Goal: Transaction & Acquisition: Purchase product/service

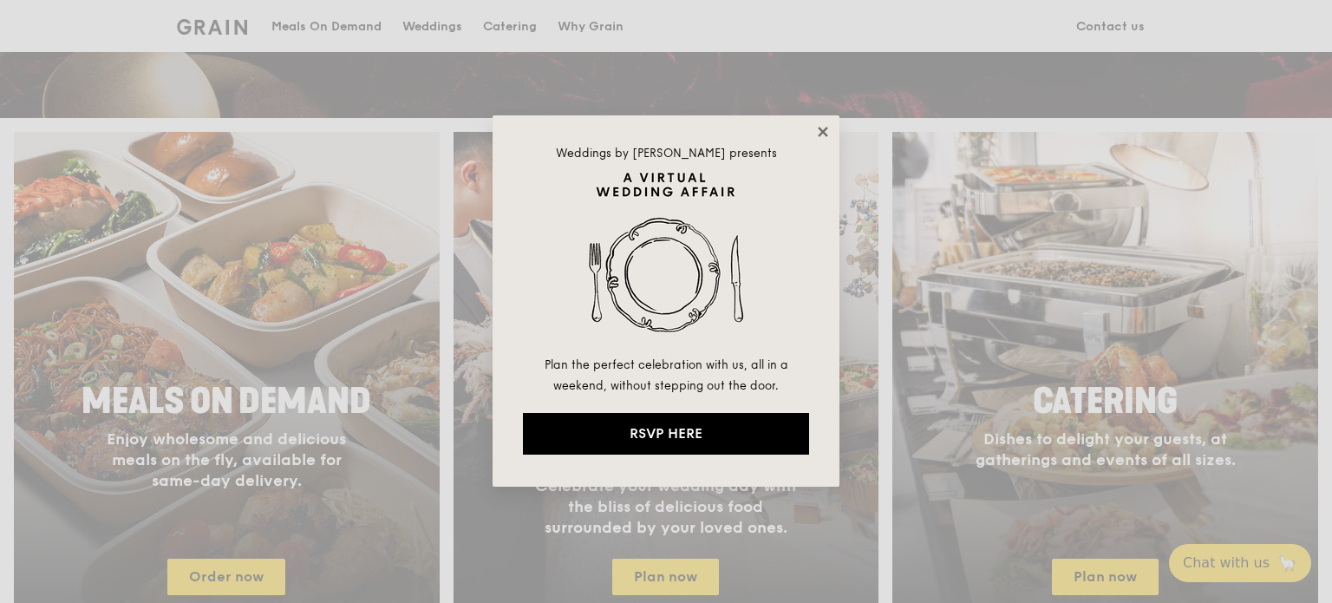
click at [828, 132] on icon at bounding box center [823, 132] width 16 height 16
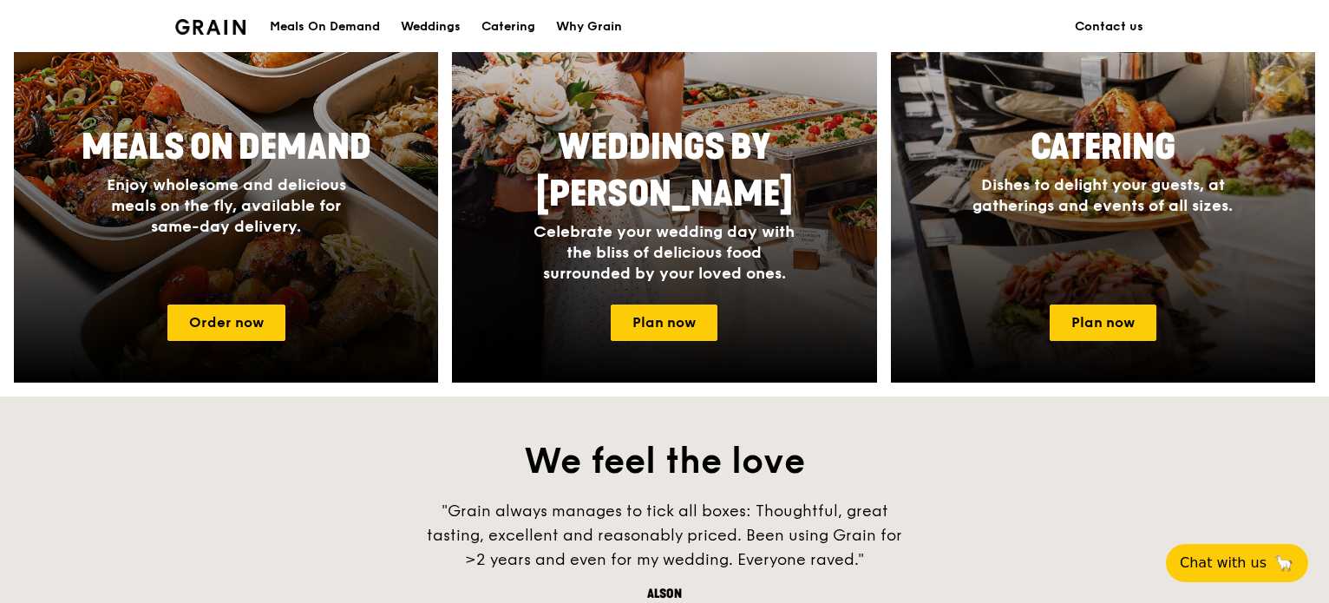
scroll to position [867, 0]
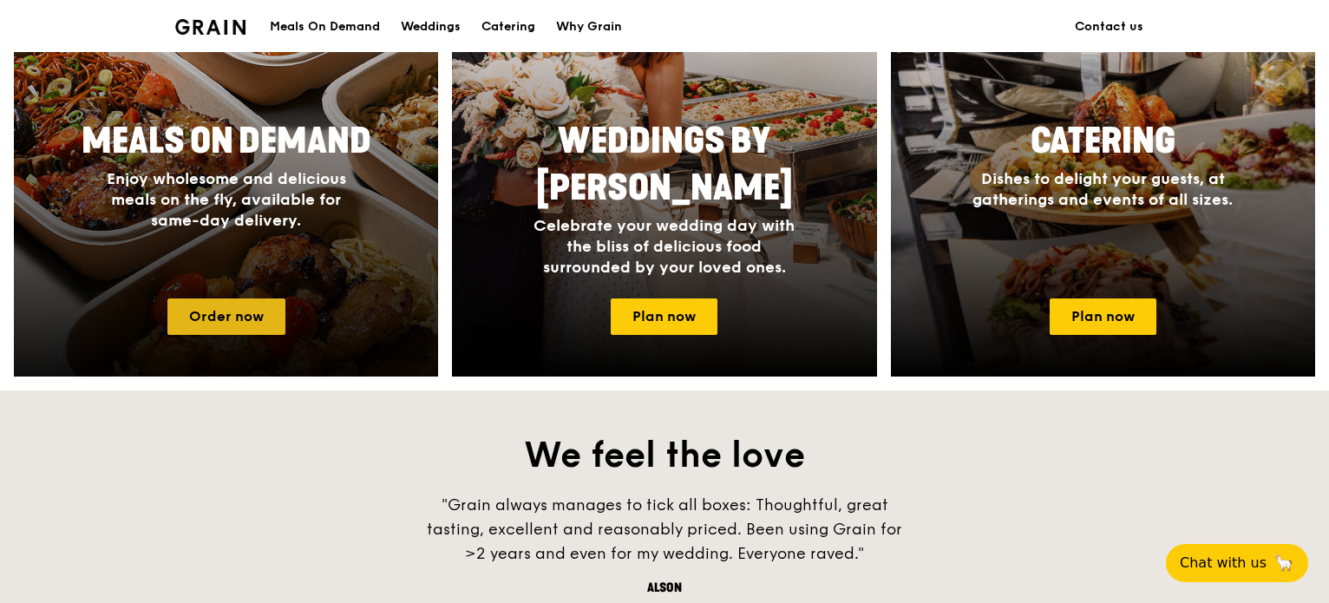
click at [240, 319] on link "Order now" at bounding box center [226, 316] width 118 height 36
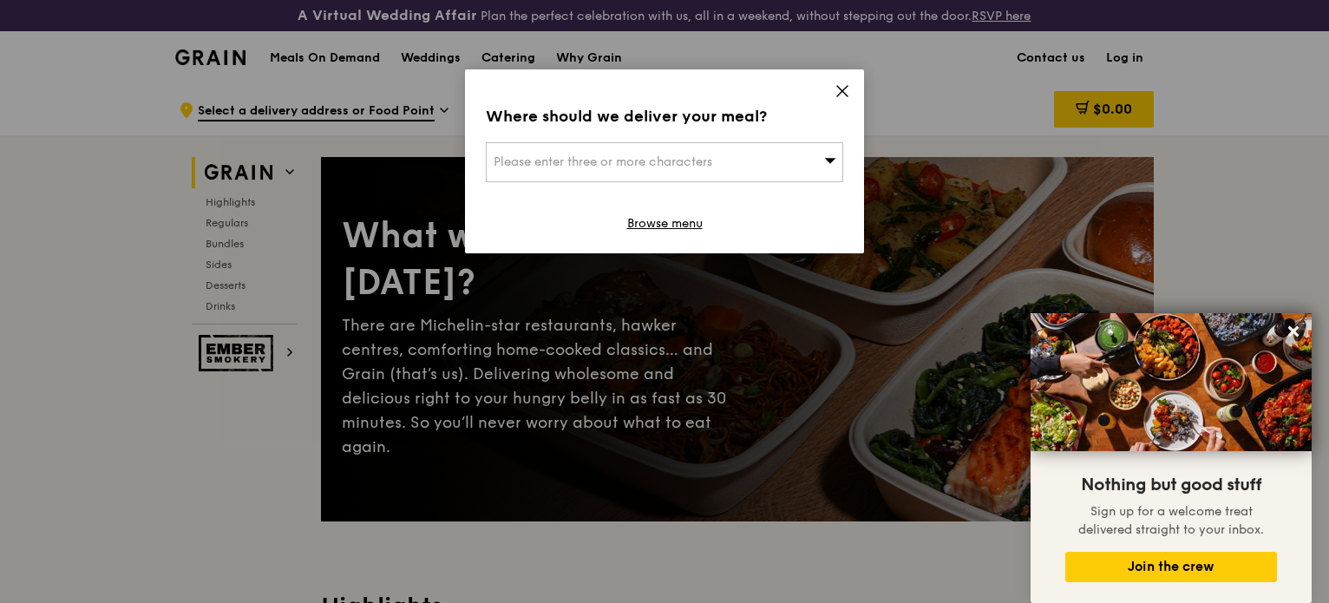
click at [839, 88] on icon at bounding box center [842, 91] width 10 height 10
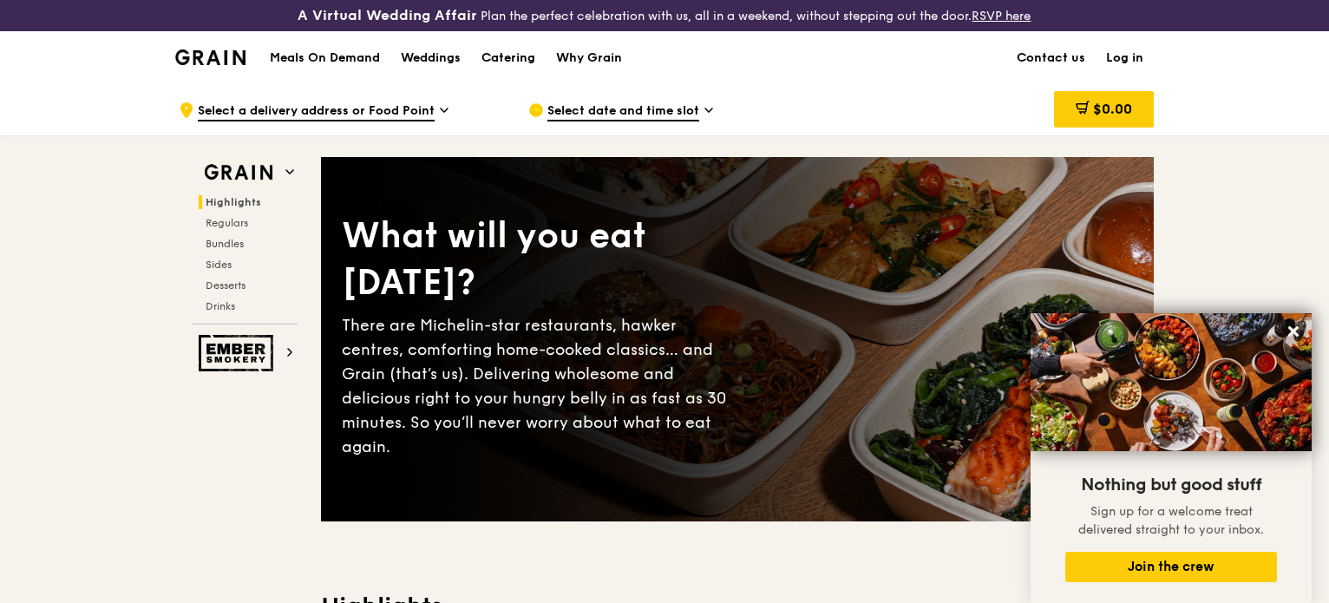
click at [334, 54] on h1 "Meals On Demand" at bounding box center [325, 57] width 110 height 17
click at [332, 56] on h1 "Meals On Demand" at bounding box center [325, 57] width 110 height 17
click at [291, 49] on h1 "Meals On Demand" at bounding box center [325, 57] width 110 height 17
